Goal: Task Accomplishment & Management: Manage account settings

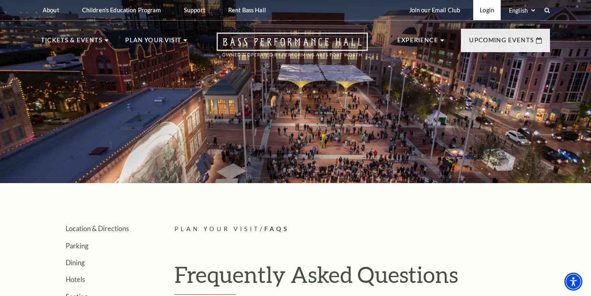
click at [482, 11] on link "Login" at bounding box center [486, 10] width 27 height 20
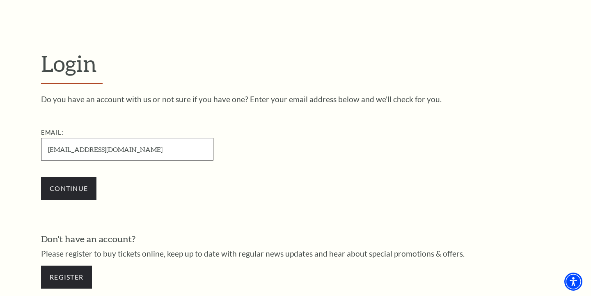
type input "dlgarcia3939@yahoo.com"
click at [69, 187] on input "Continue" at bounding box center [68, 188] width 55 height 23
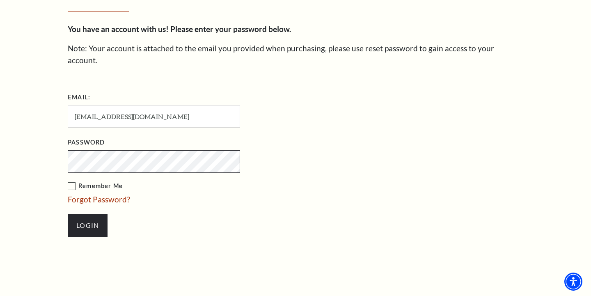
click at [87, 214] on input "Login" at bounding box center [88, 225] width 40 height 23
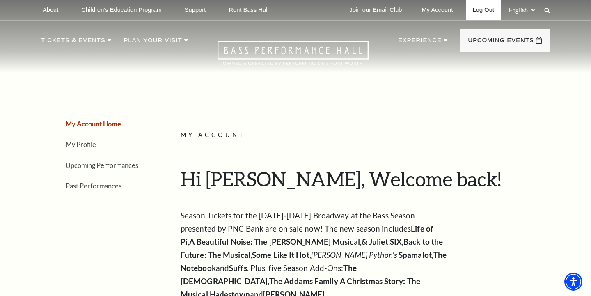
click at [484, 7] on link "Log Out" at bounding box center [483, 10] width 34 height 20
